Goal: Task Accomplishment & Management: Manage account settings

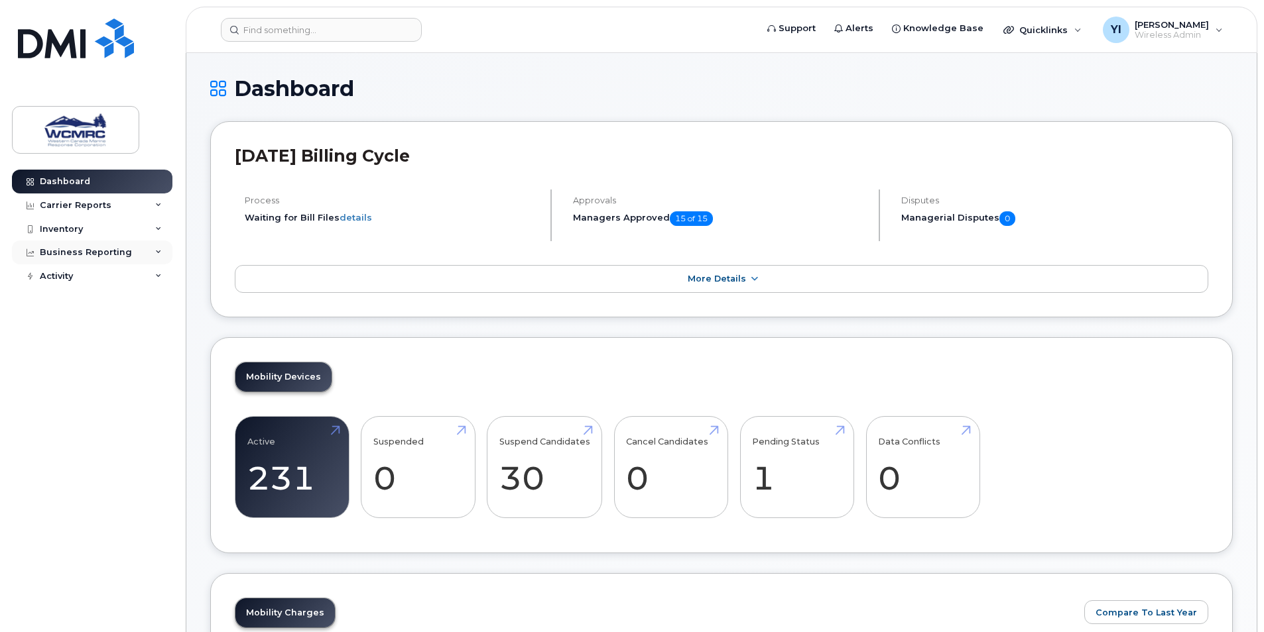
click at [92, 248] on div "Business Reporting" at bounding box center [86, 252] width 92 height 11
click at [156, 206] on icon at bounding box center [158, 205] width 7 height 7
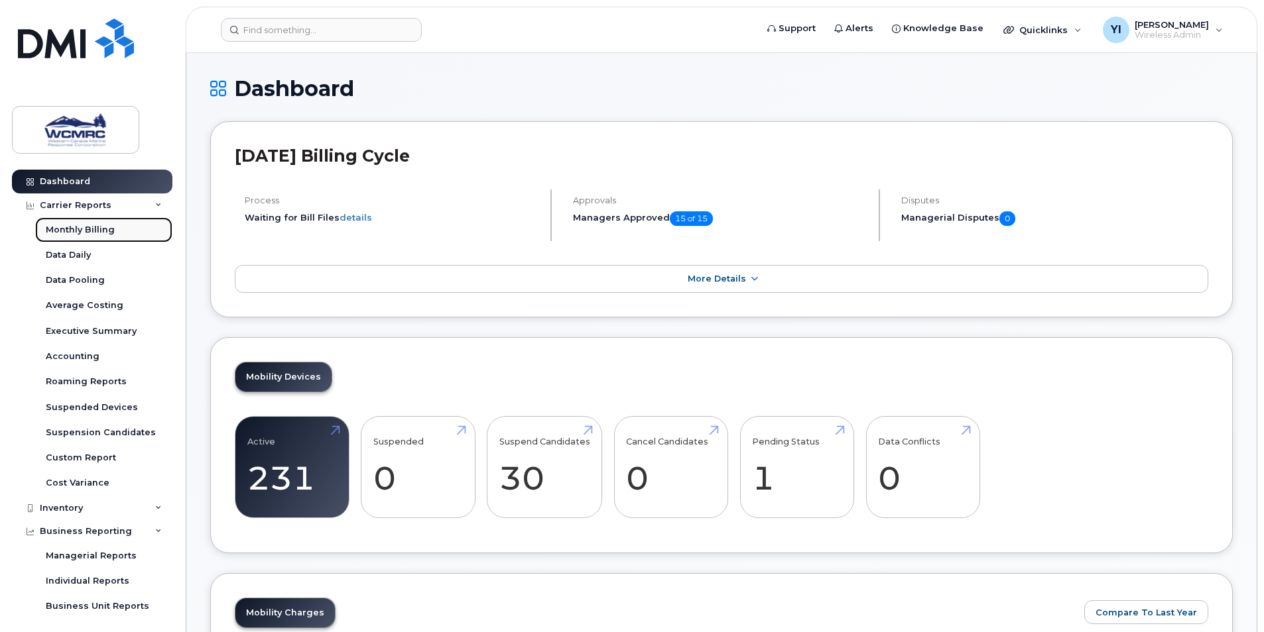
click at [139, 236] on link "Monthly Billing" at bounding box center [103, 229] width 137 height 25
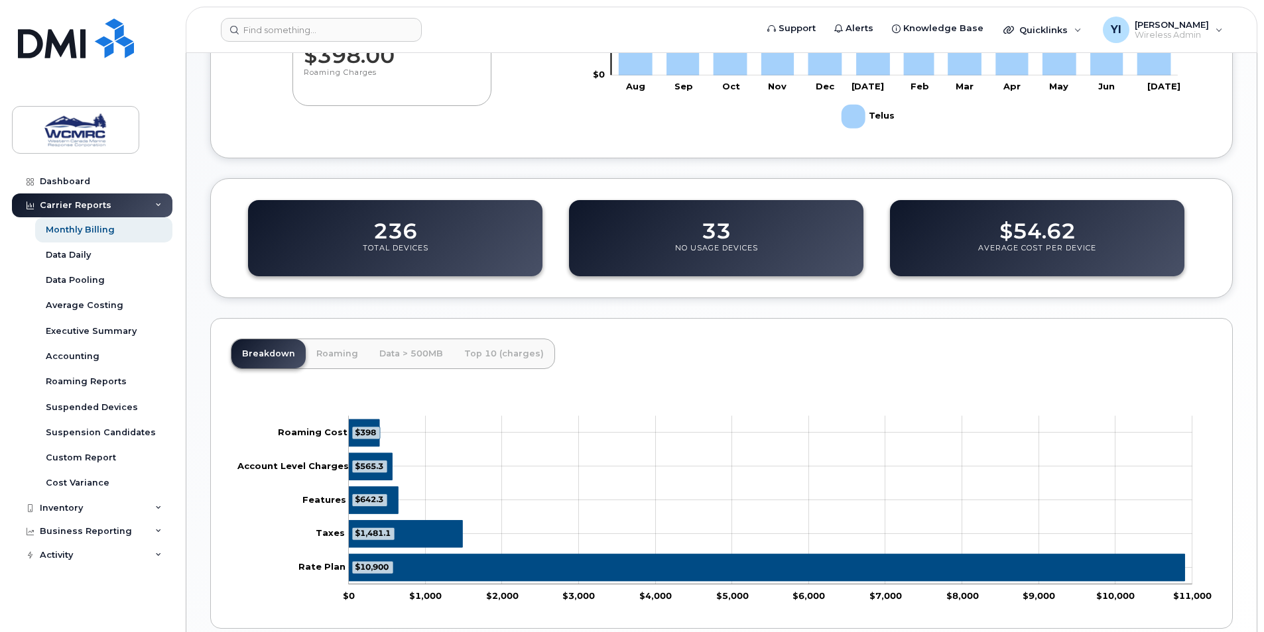
scroll to position [341, 0]
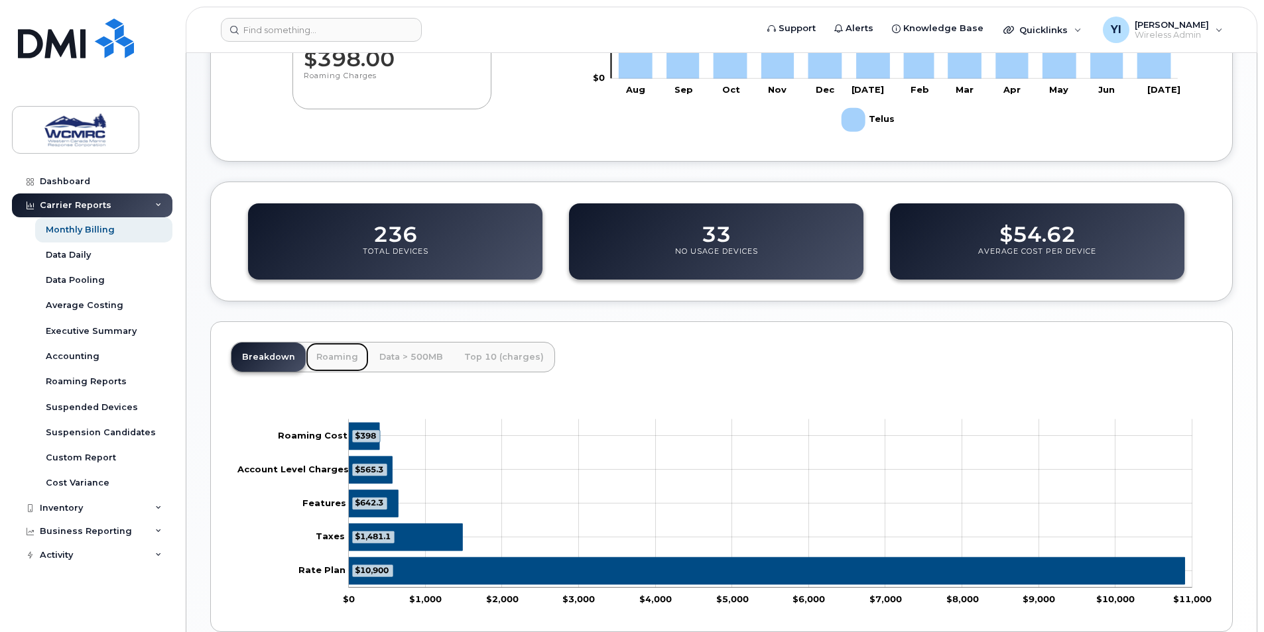
click at [337, 349] on link "Roaming" at bounding box center [337, 357] width 63 height 29
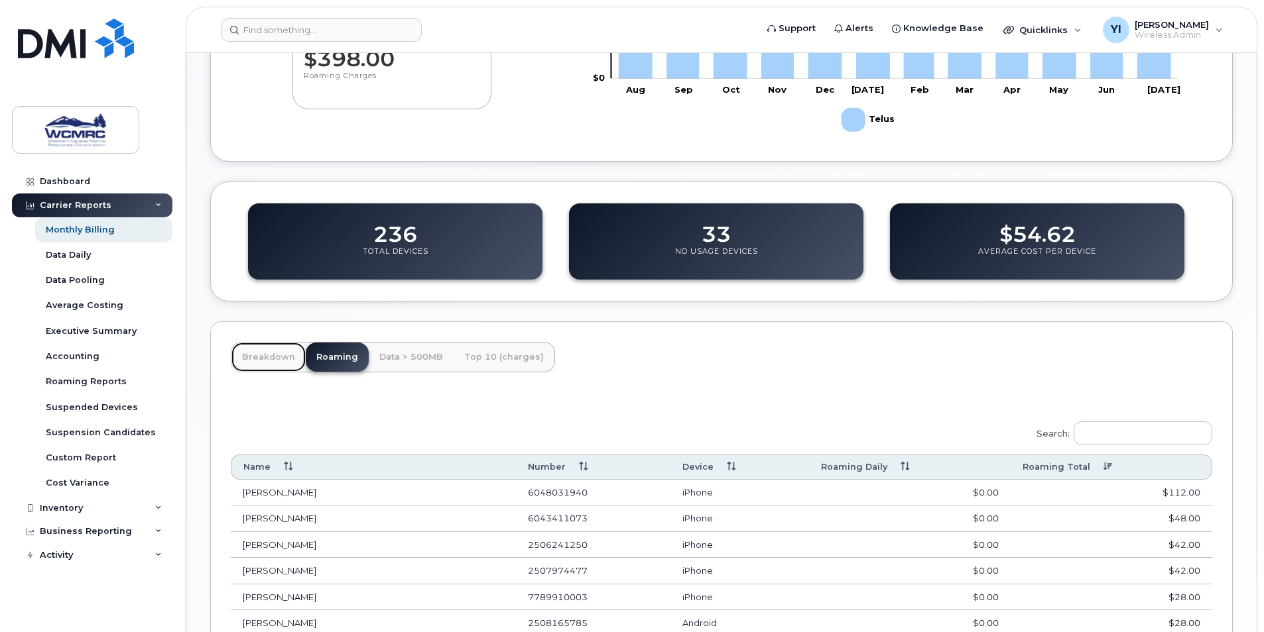
click at [258, 351] on link "Breakdown" at bounding box center [268, 357] width 74 height 29
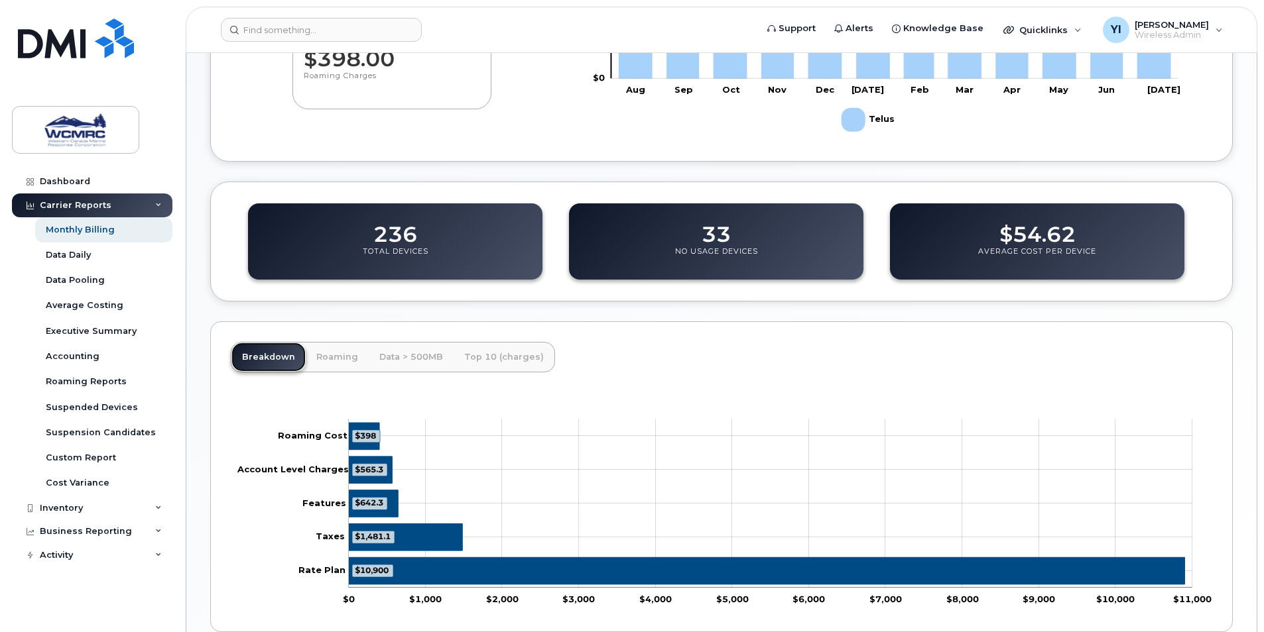
scroll to position [0, 0]
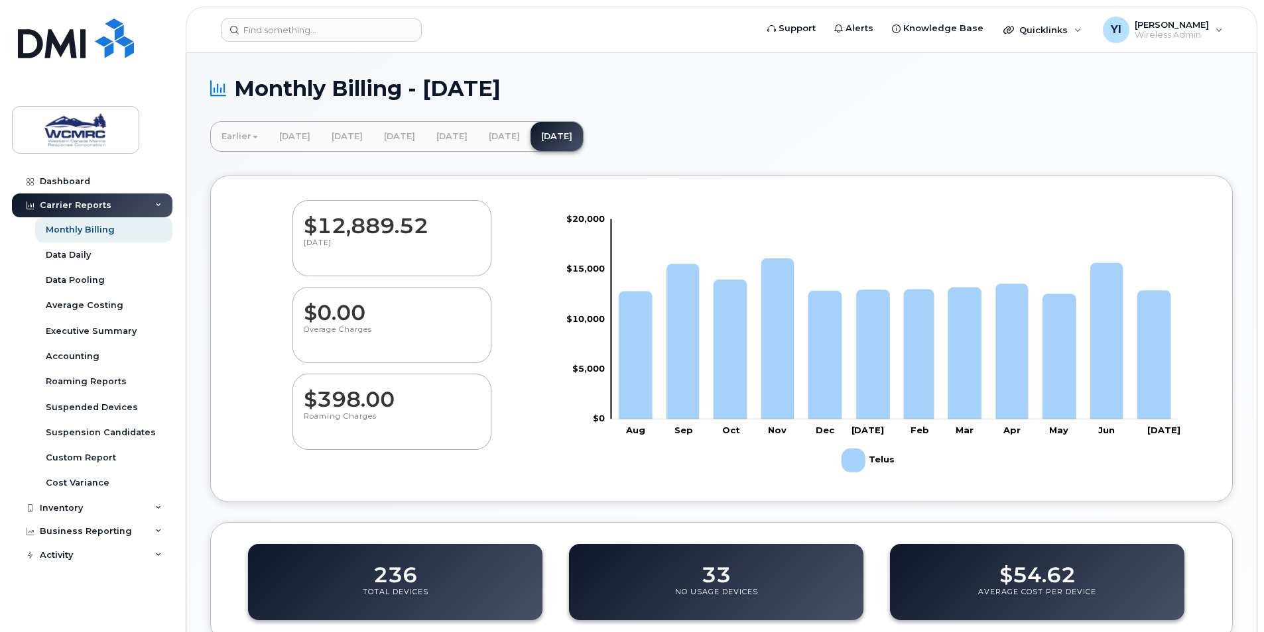
click at [164, 201] on div "Carrier Reports" at bounding box center [92, 206] width 160 height 24
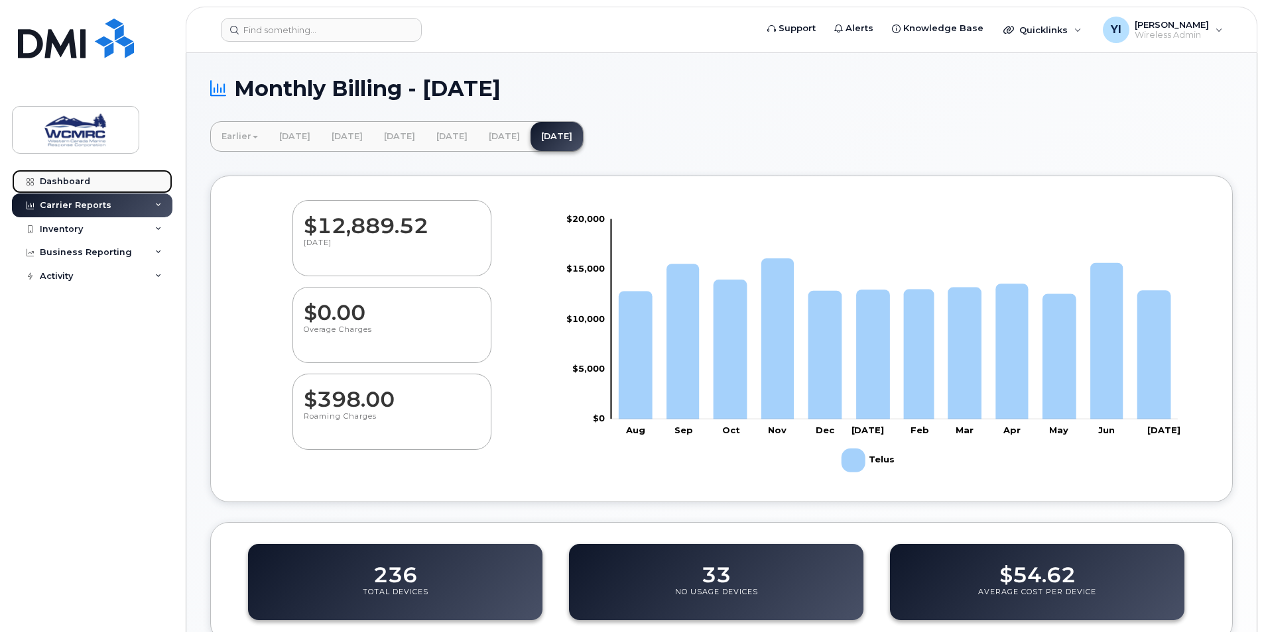
click at [68, 180] on div "Dashboard" at bounding box center [65, 181] width 50 height 11
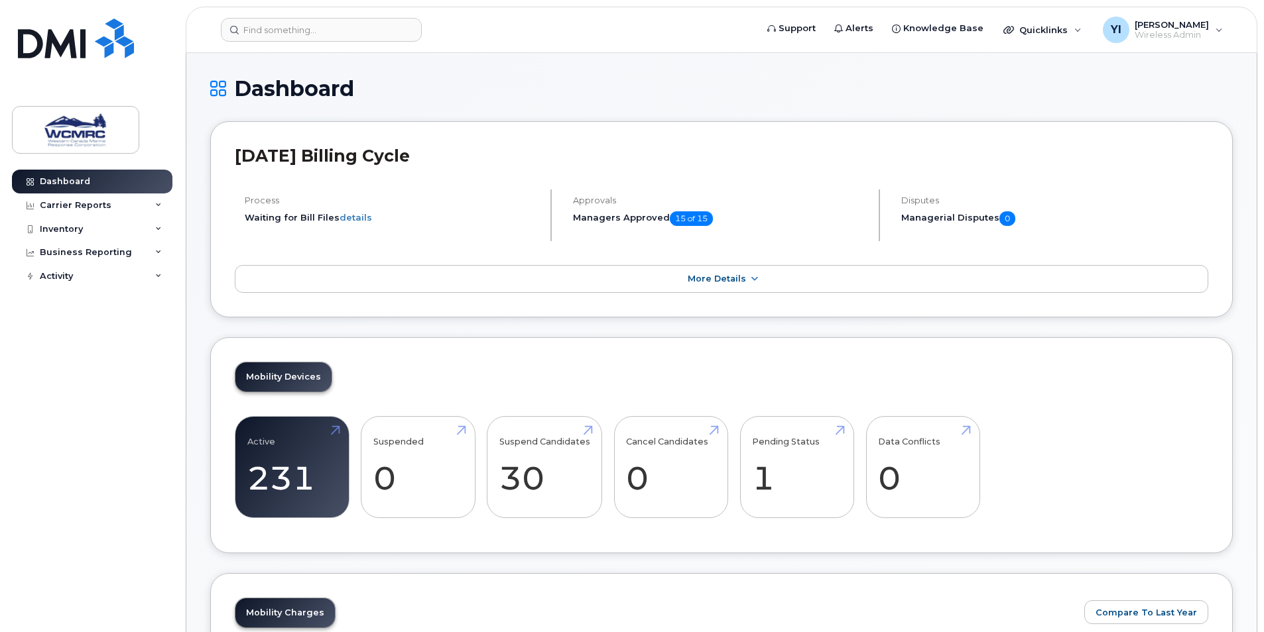
click at [593, 17] on header "Support Alerts Knowledge Base Quicklinks Suspend / Cancel Device Change SIM Car…" at bounding box center [721, 30] width 1071 height 46
